Goal: Register for event/course

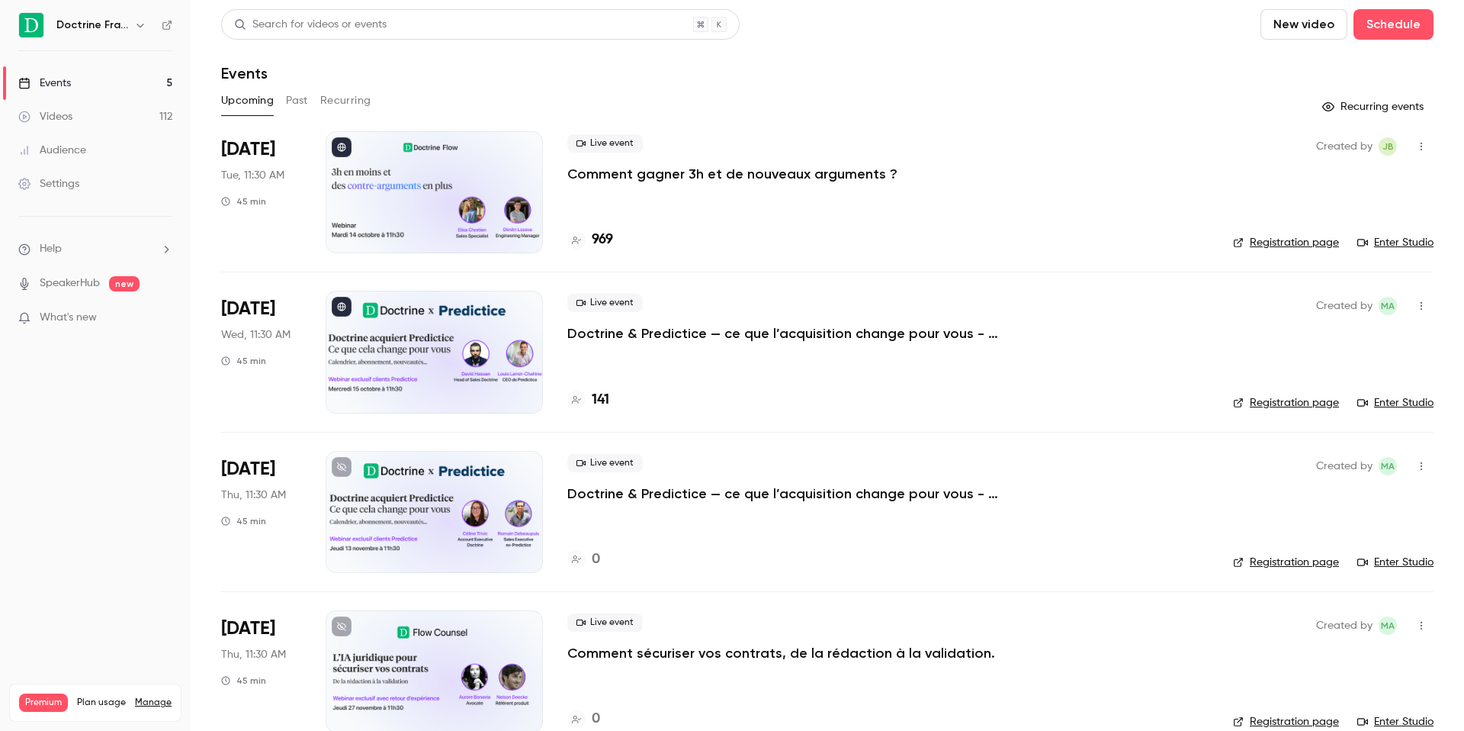
click at [134, 30] on icon "button" at bounding box center [140, 25] width 12 height 12
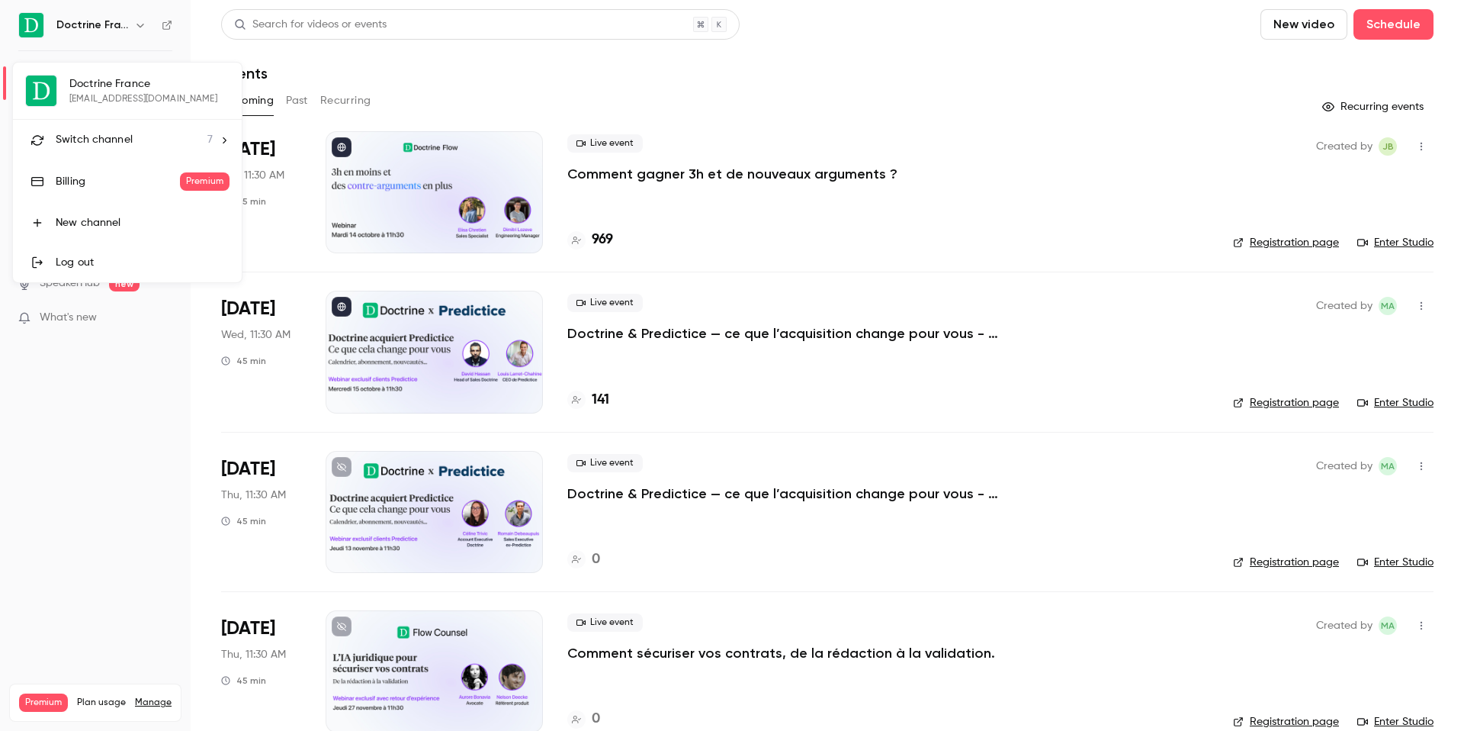
click at [139, 133] on div "Switch channel 7" at bounding box center [134, 140] width 157 height 16
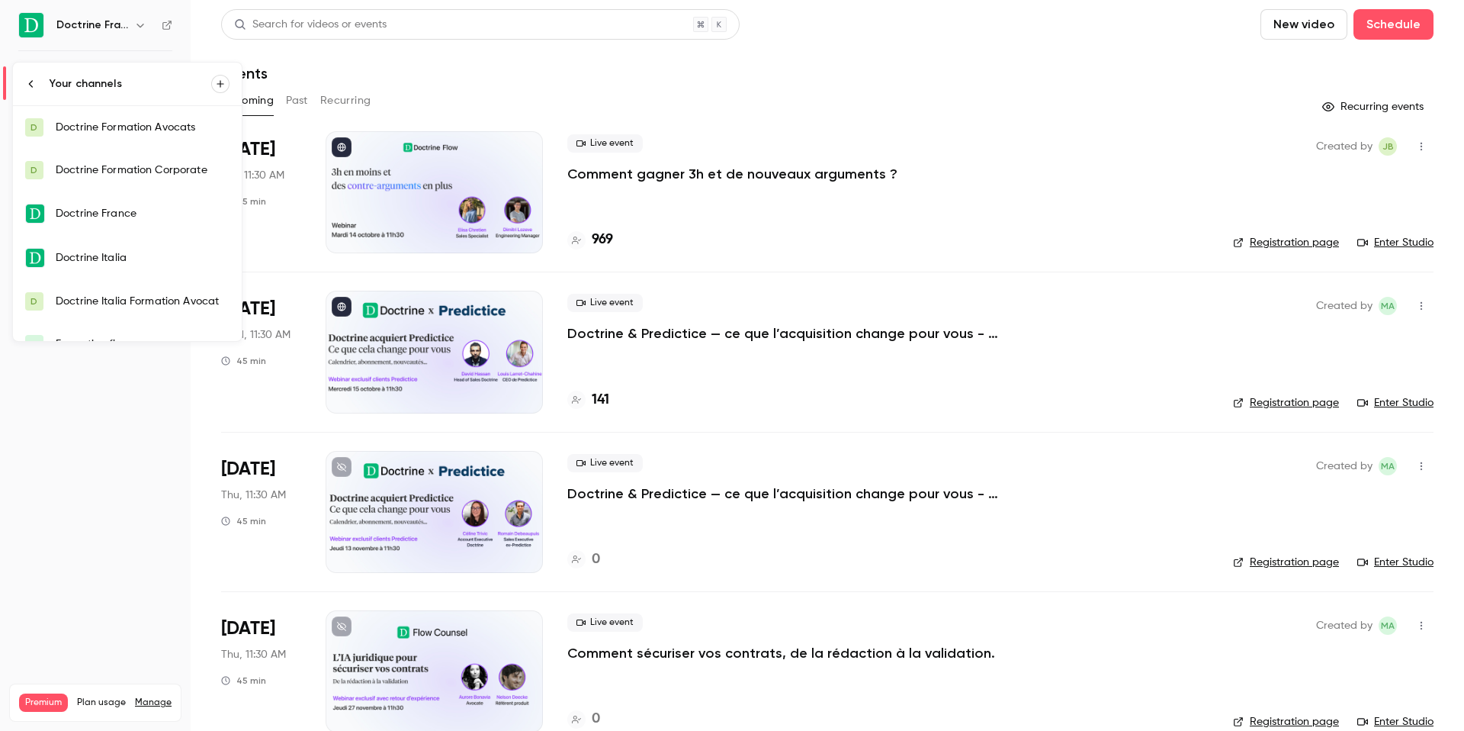
scroll to position [67, 0]
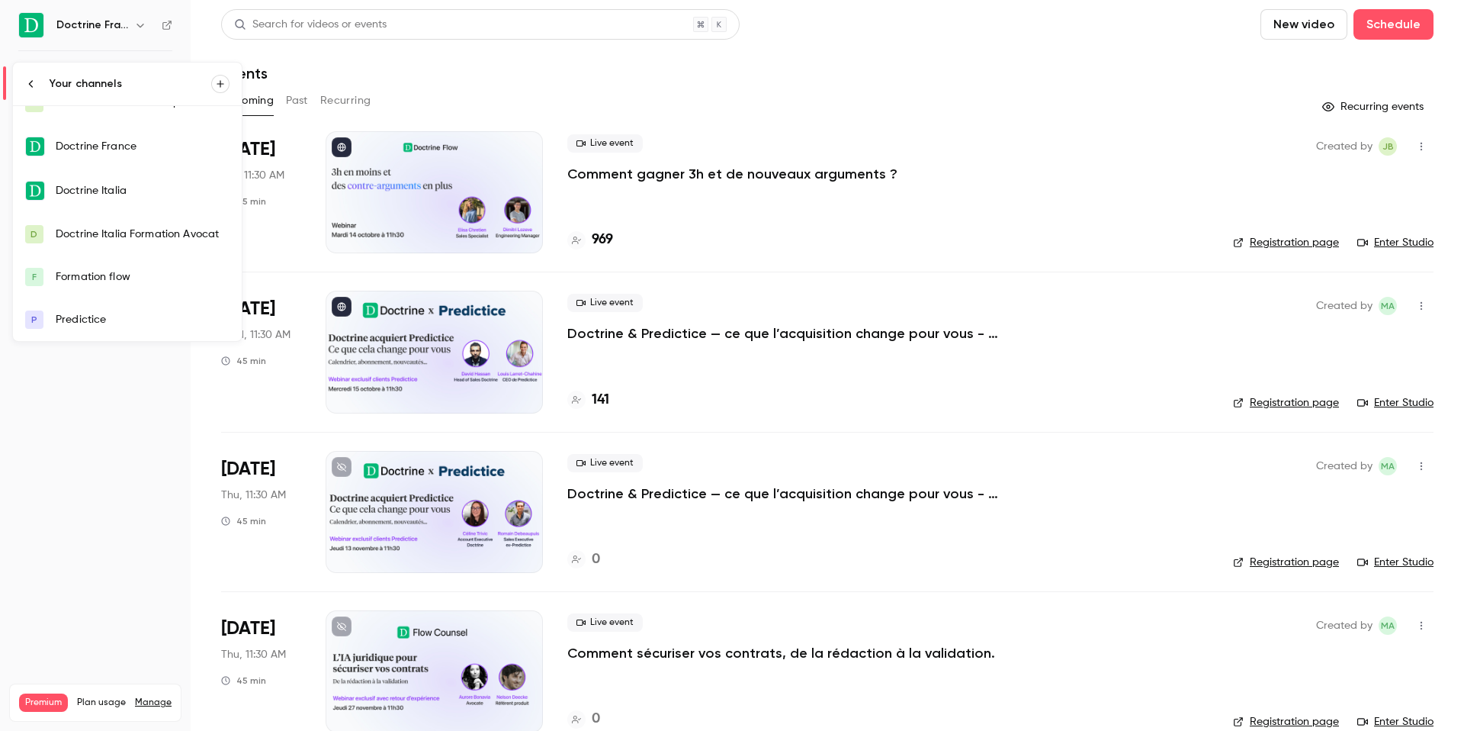
click at [134, 325] on div "Predictice" at bounding box center [143, 319] width 174 height 15
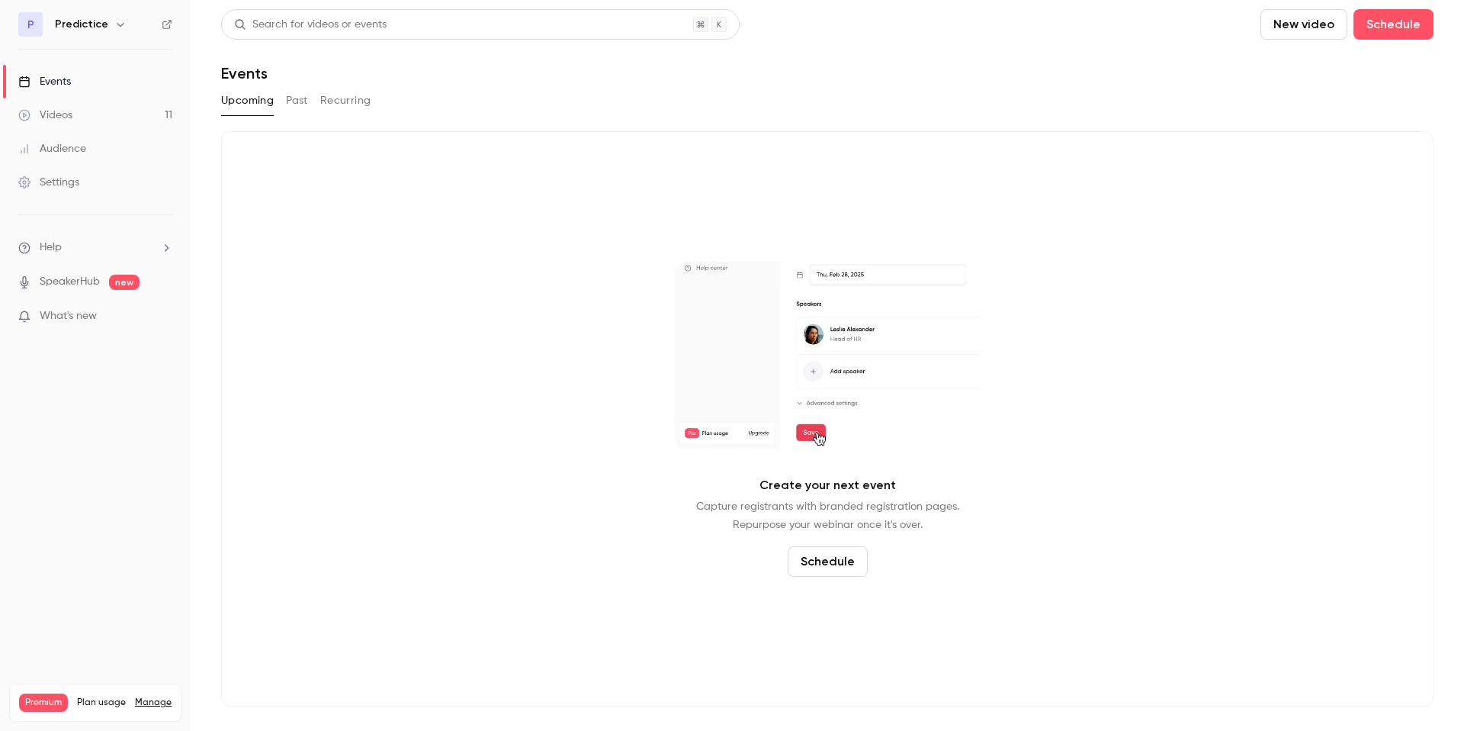
click at [68, 197] on link "Settings" at bounding box center [95, 183] width 191 height 34
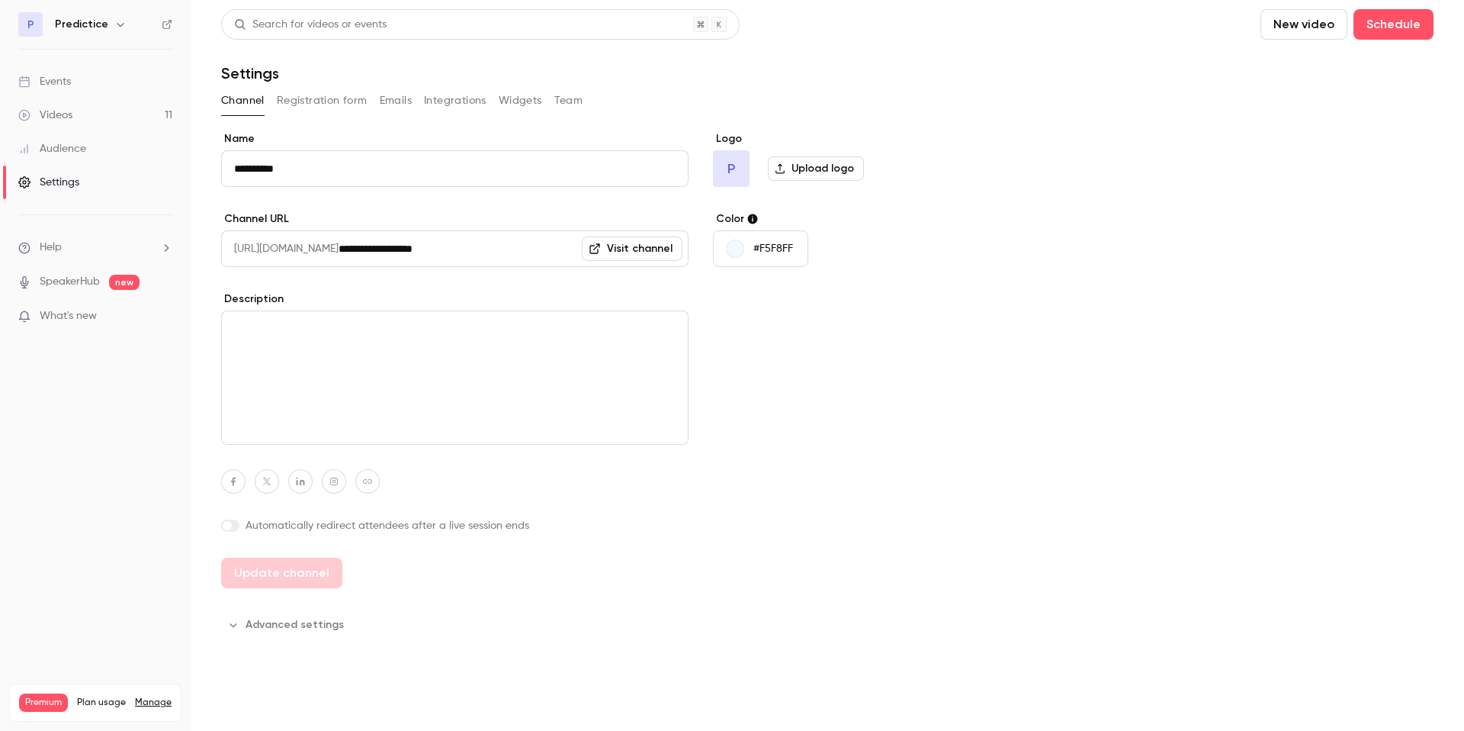
click at [385, 107] on button "Emails" at bounding box center [396, 100] width 32 height 24
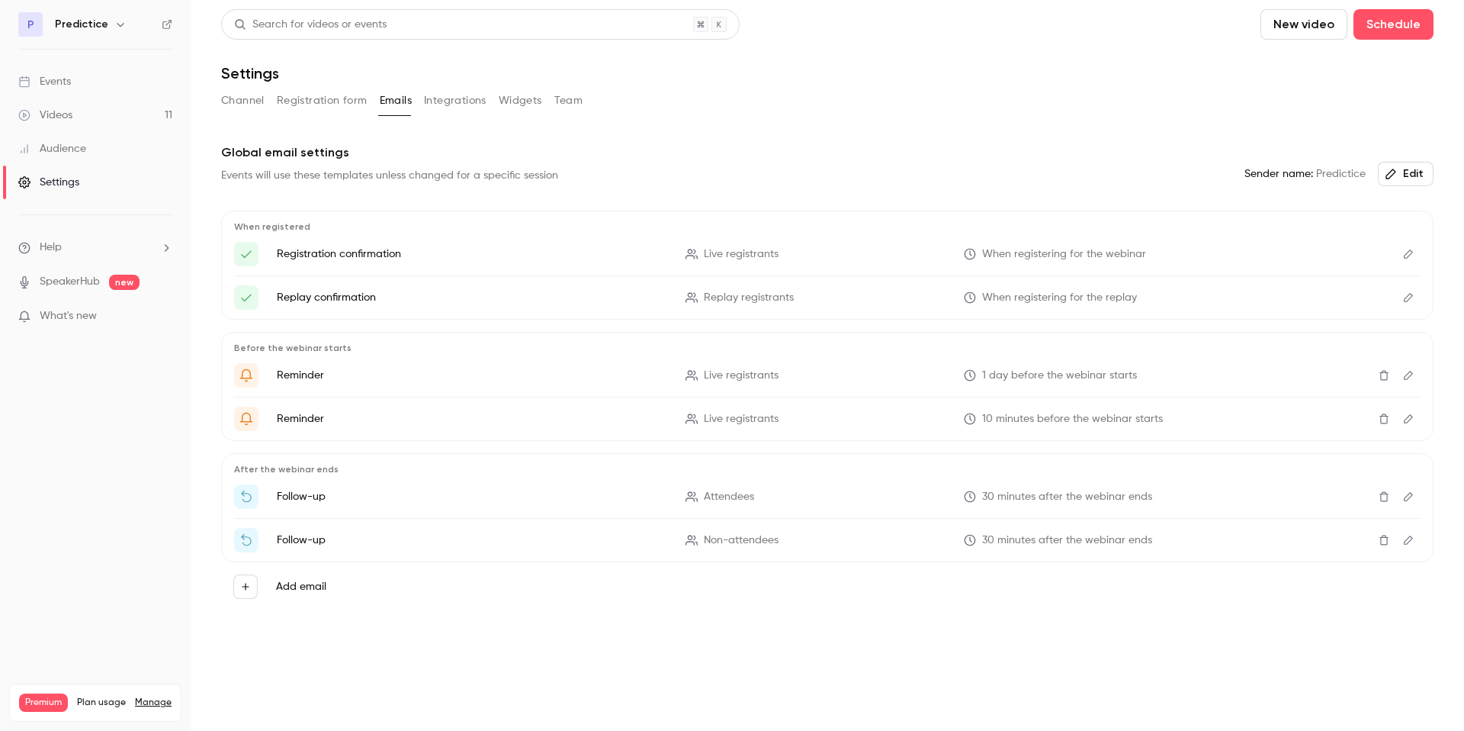
click at [556, 93] on button "Team" at bounding box center [568, 100] width 29 height 24
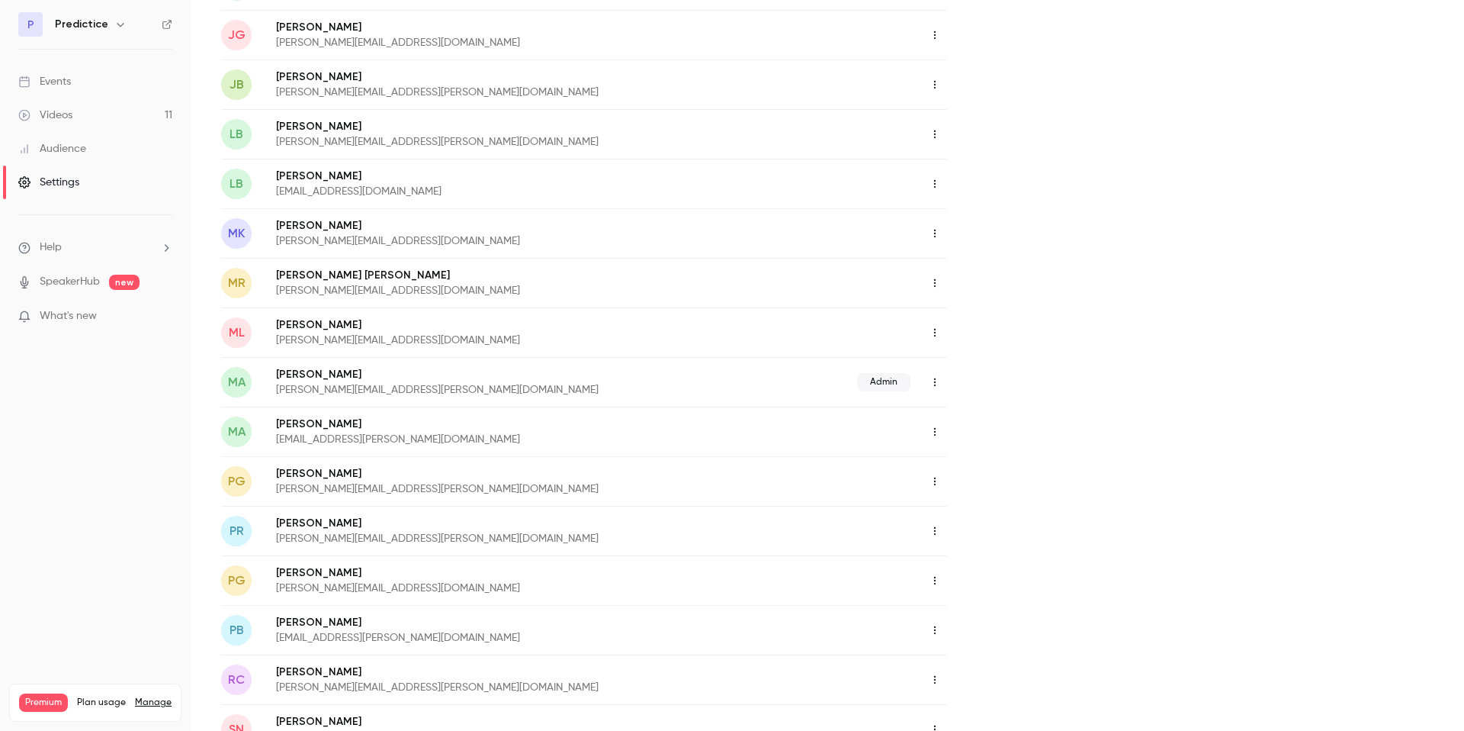
scroll to position [2396, 0]
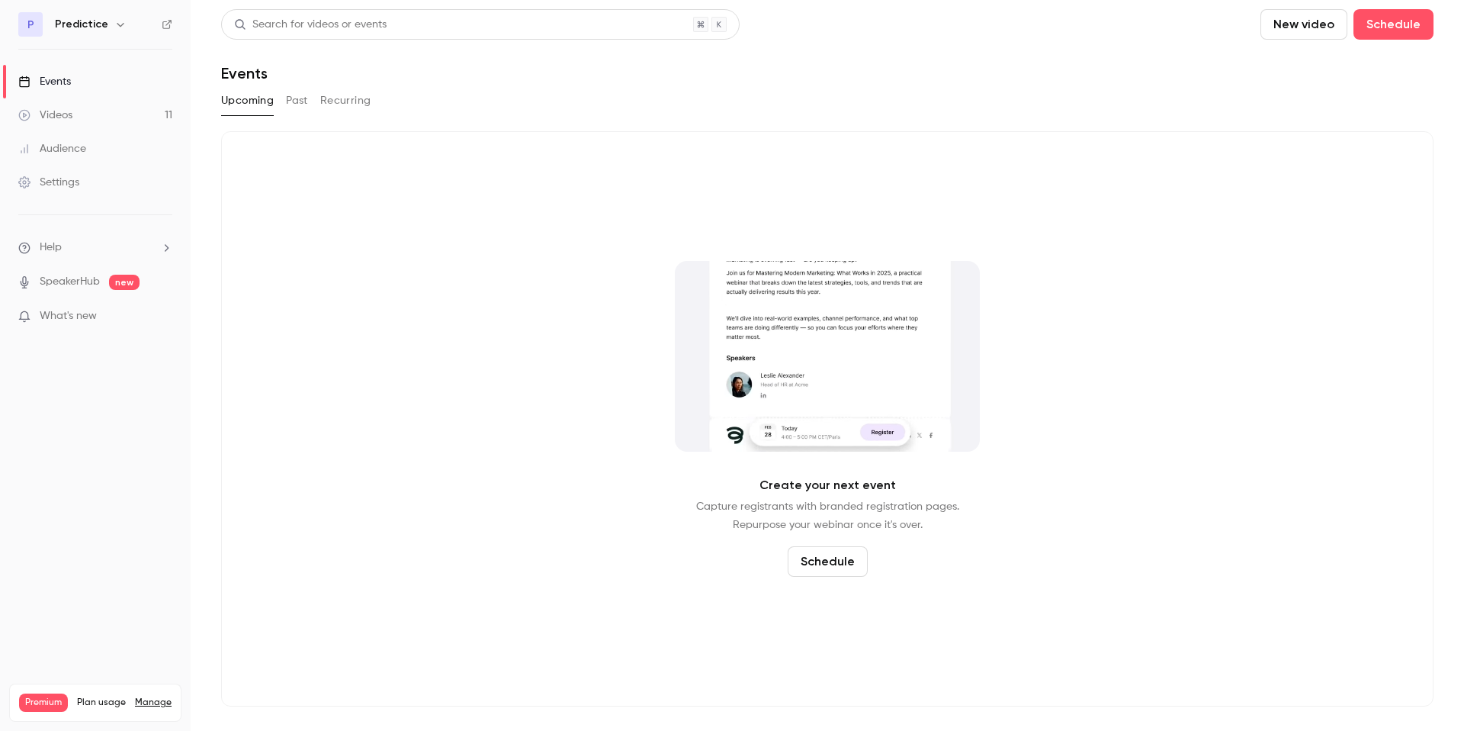
click at [98, 23] on h6 "Predictice" at bounding box center [81, 24] width 53 height 15
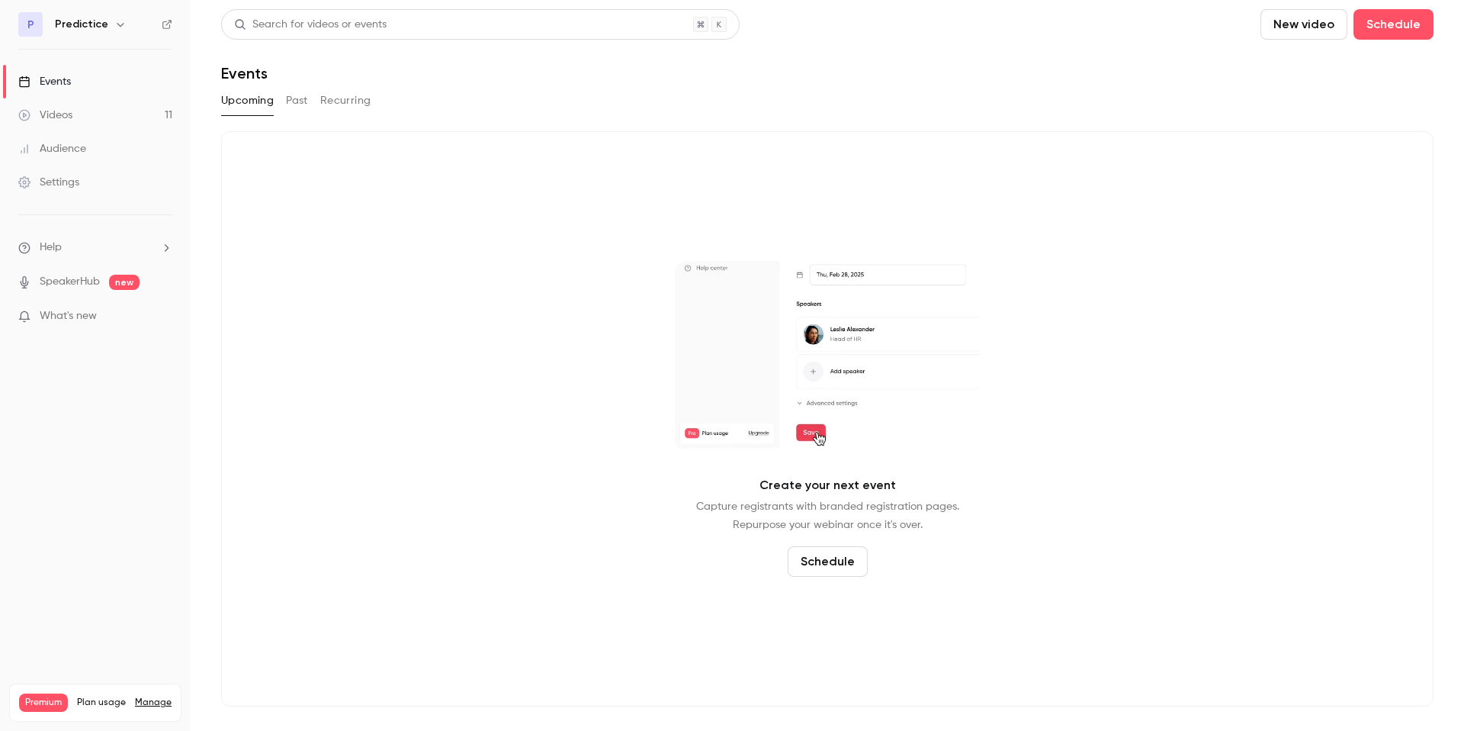
click at [124, 24] on button "button" at bounding box center [120, 24] width 18 height 18
click at [138, 123] on li "Switch channel 7" at bounding box center [127, 137] width 229 height 40
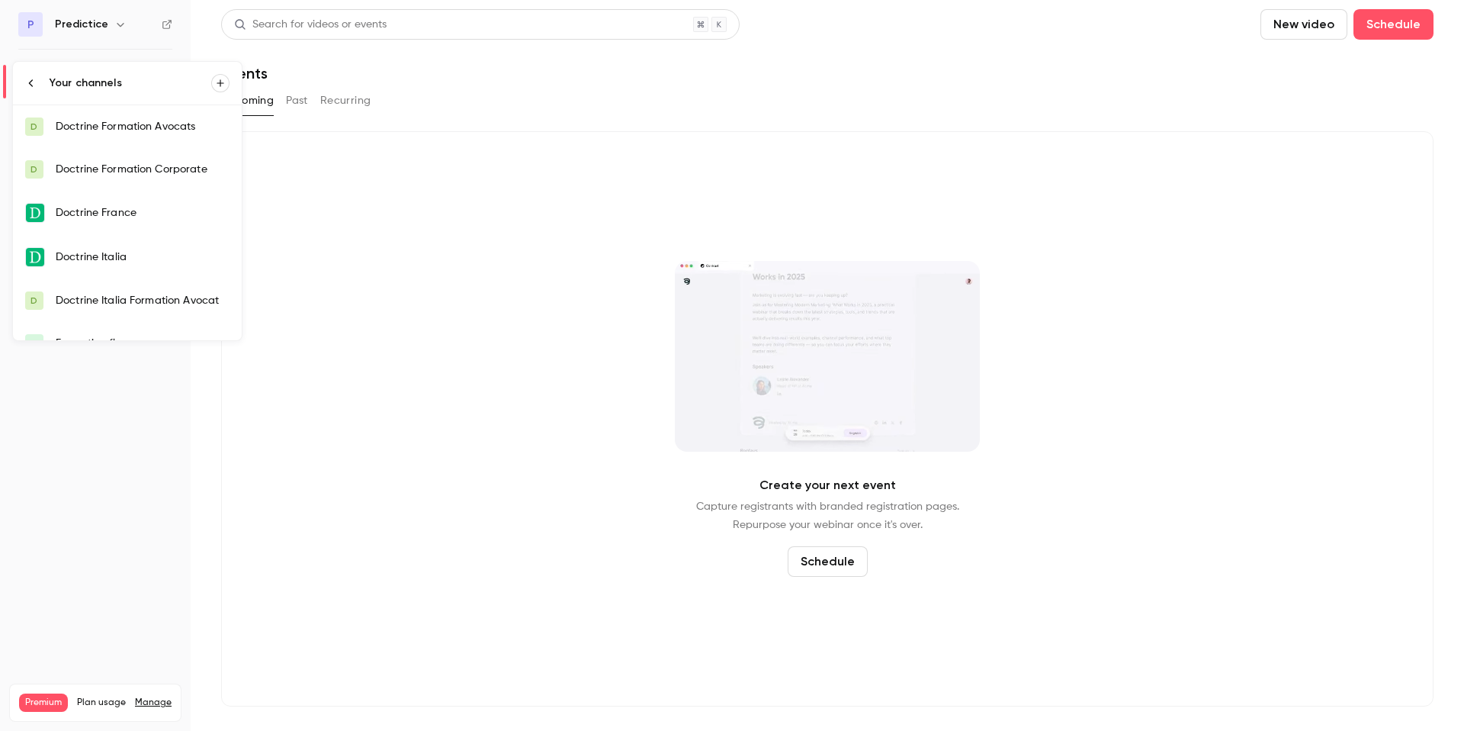
click at [156, 220] on div "Doctrine France" at bounding box center [143, 212] width 174 height 15
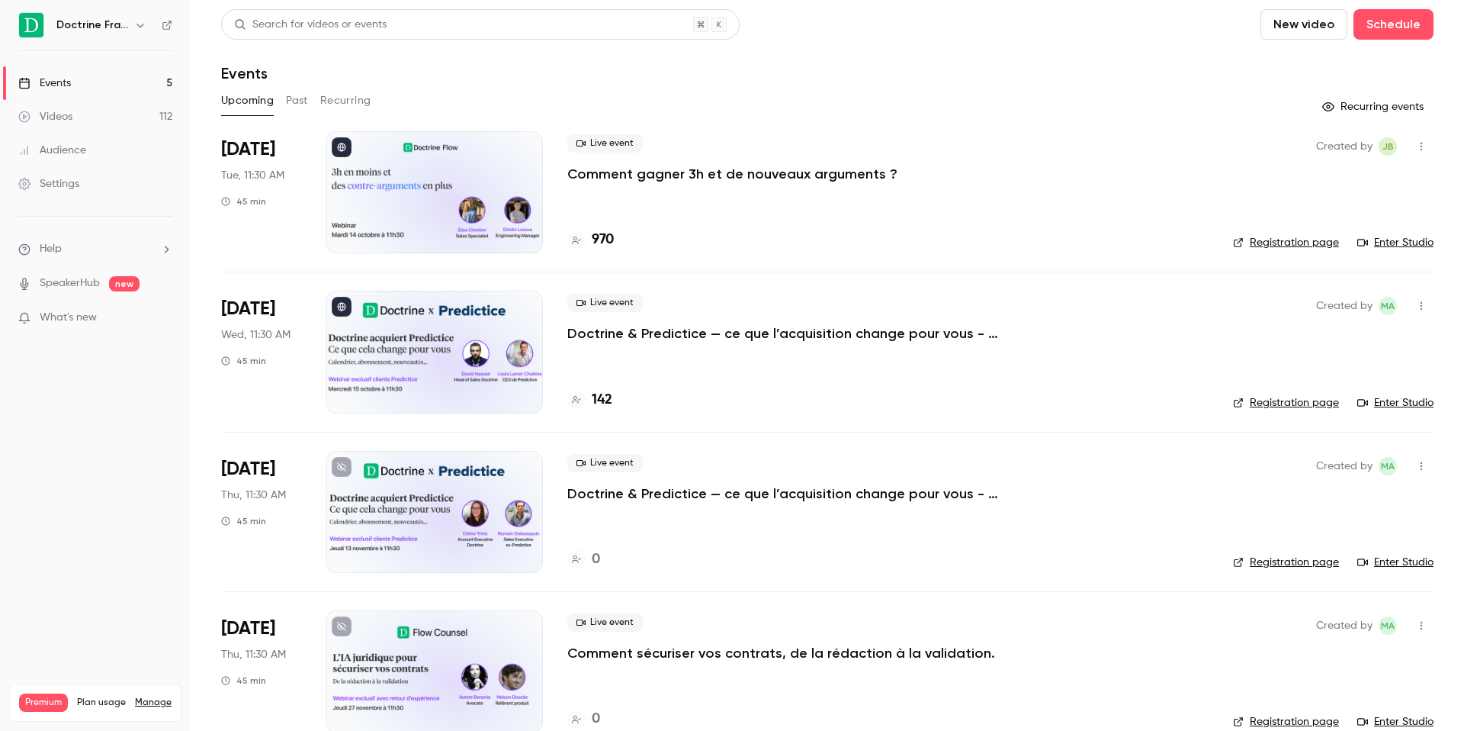
click at [609, 238] on h4 "970" at bounding box center [603, 240] width 22 height 21
click at [606, 397] on h4 "142" at bounding box center [602, 400] width 21 height 21
click at [1290, 246] on link "Registration page" at bounding box center [1286, 242] width 106 height 15
click at [1414, 246] on link "Enter Studio" at bounding box center [1396, 242] width 76 height 15
click at [1313, 238] on link "Registration page" at bounding box center [1286, 242] width 106 height 15
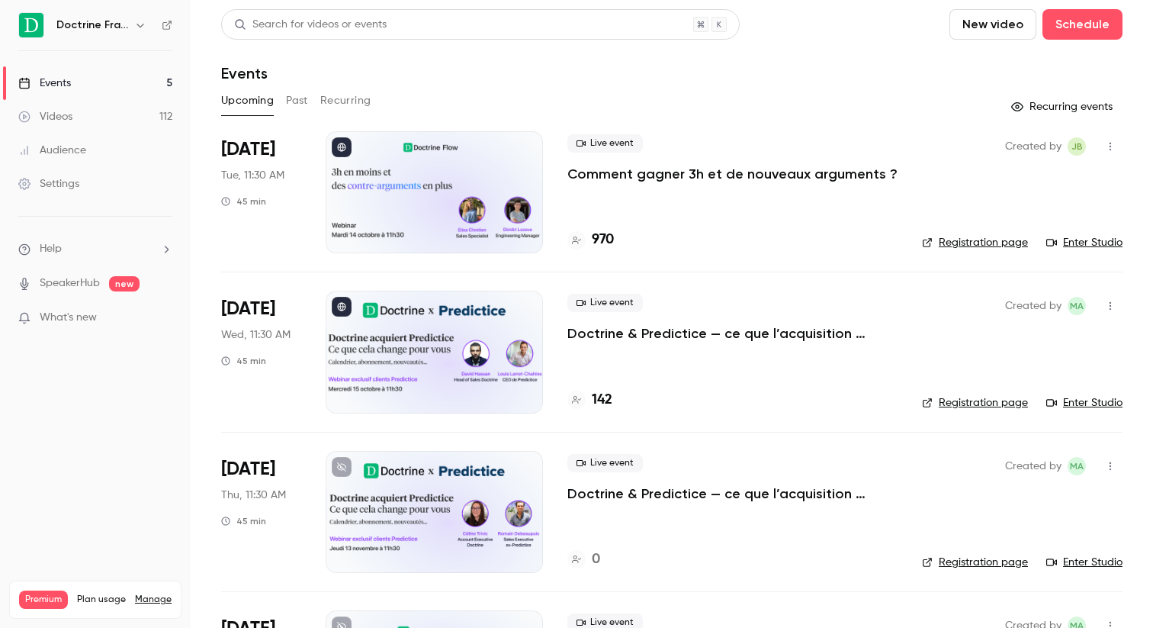
click at [1069, 238] on link "Enter Studio" at bounding box center [1084, 242] width 76 height 15
click at [1082, 244] on link "Enter Studio" at bounding box center [1084, 242] width 76 height 15
click at [563, 335] on li "Oct 15 Wed, 11:30 AM 45 min Live event Doctrine & Predictice — ce que l’acquisi…" at bounding box center [672, 351] width 902 height 159
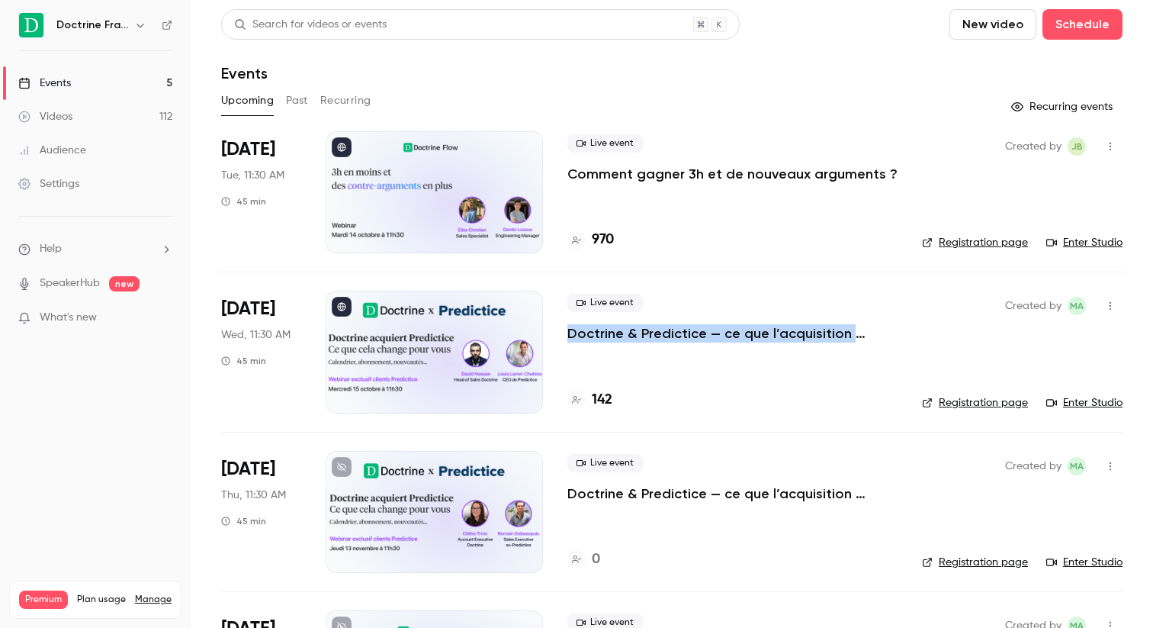
copy div "Doctrine & Predictice — ce que l’acquisition change pour vous - Session 1"
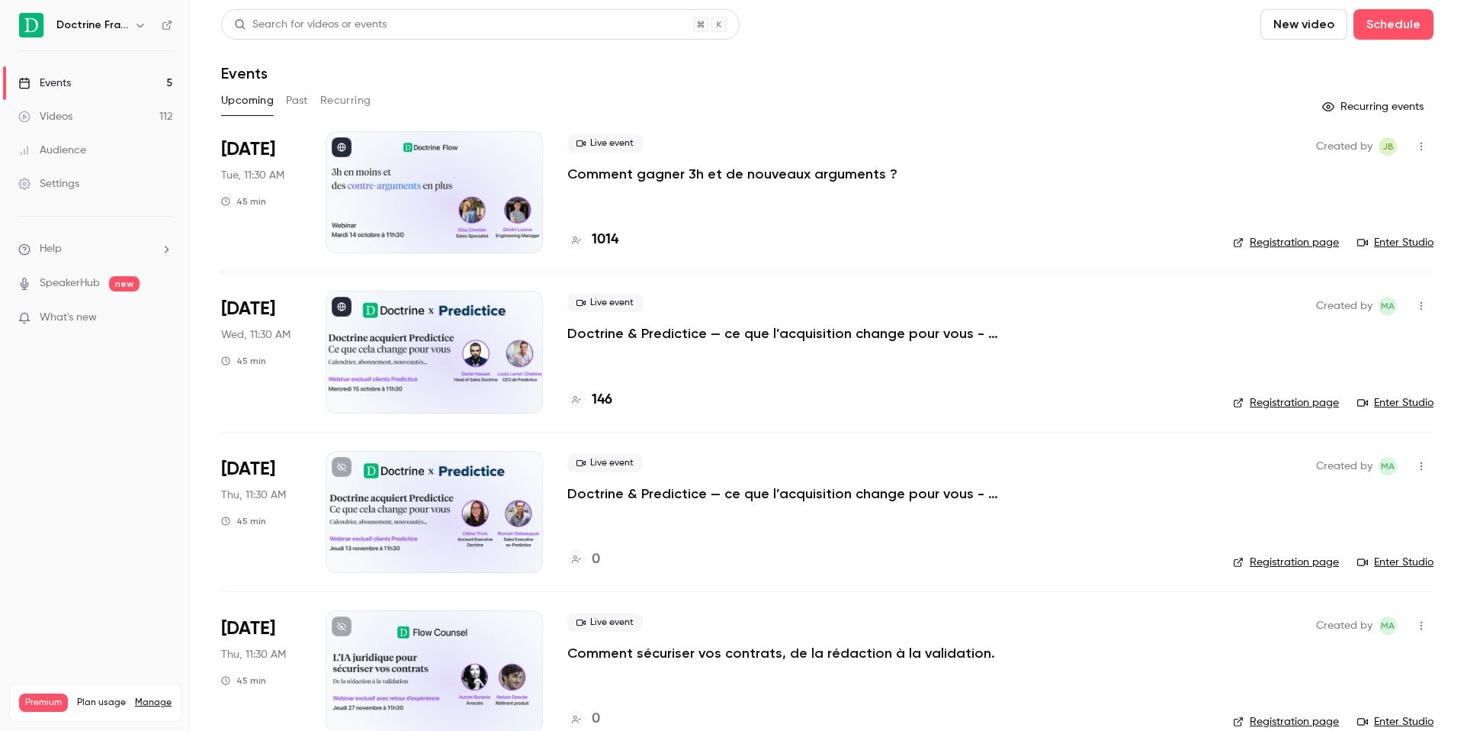
click at [1390, 243] on link "Enter Studio" at bounding box center [1396, 242] width 76 height 15
click at [1272, 239] on link "Registration page" at bounding box center [1286, 242] width 106 height 15
click at [1300, 244] on link "Registration page" at bounding box center [1286, 242] width 106 height 15
